Goal: Use online tool/utility: Utilize a website feature to perform a specific function

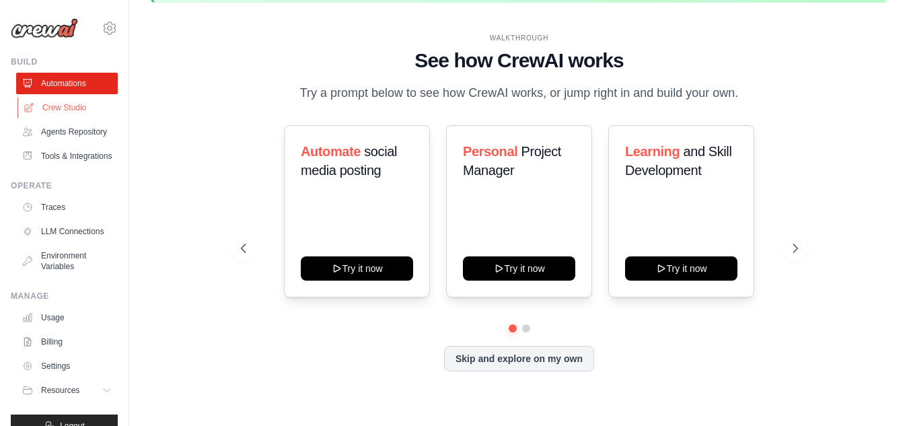
click at [42, 110] on link "Crew Studio" at bounding box center [68, 108] width 102 height 22
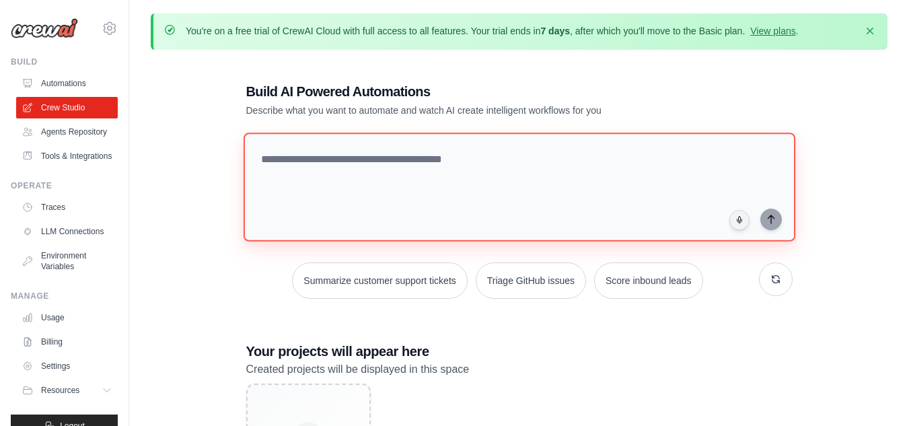
click at [388, 187] on textarea at bounding box center [519, 187] width 552 height 109
